Goal: Find specific page/section: Find specific page/section

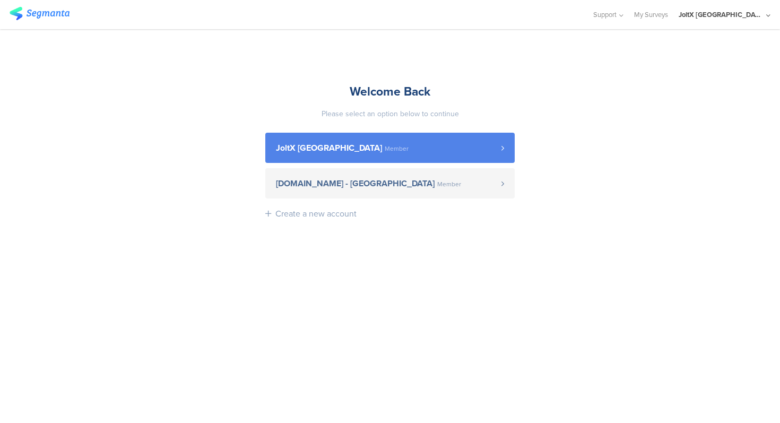
click at [353, 154] on link "JoltX [GEOGRAPHIC_DATA] Member" at bounding box center [389, 148] width 249 height 30
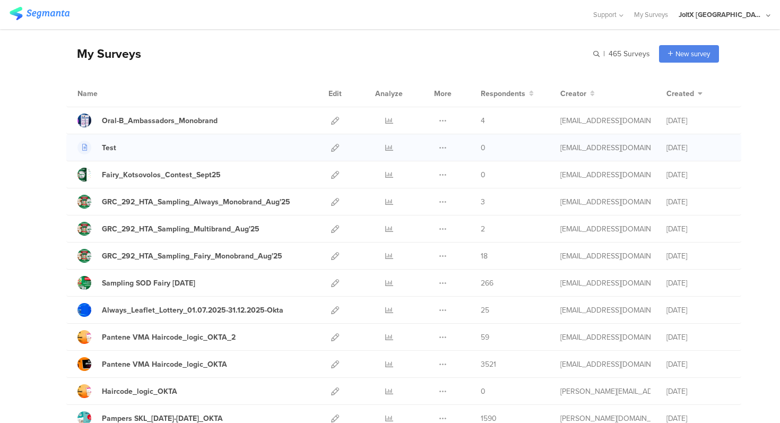
scroll to position [37, 0]
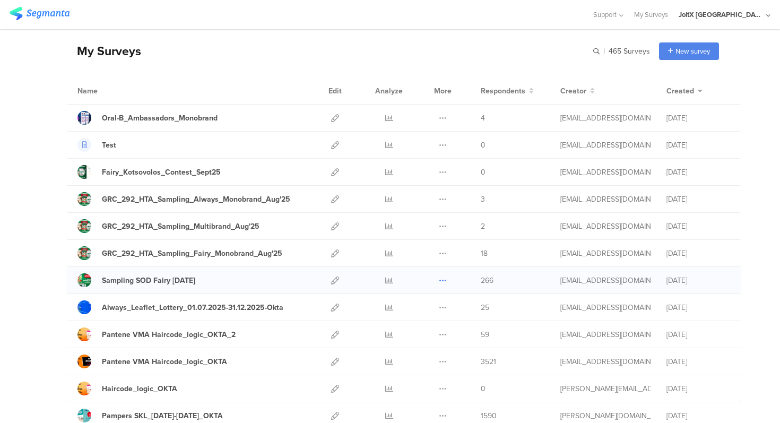
click at [442, 279] on icon at bounding box center [443, 280] width 8 height 8
